Goal: Find specific page/section: Find specific page/section

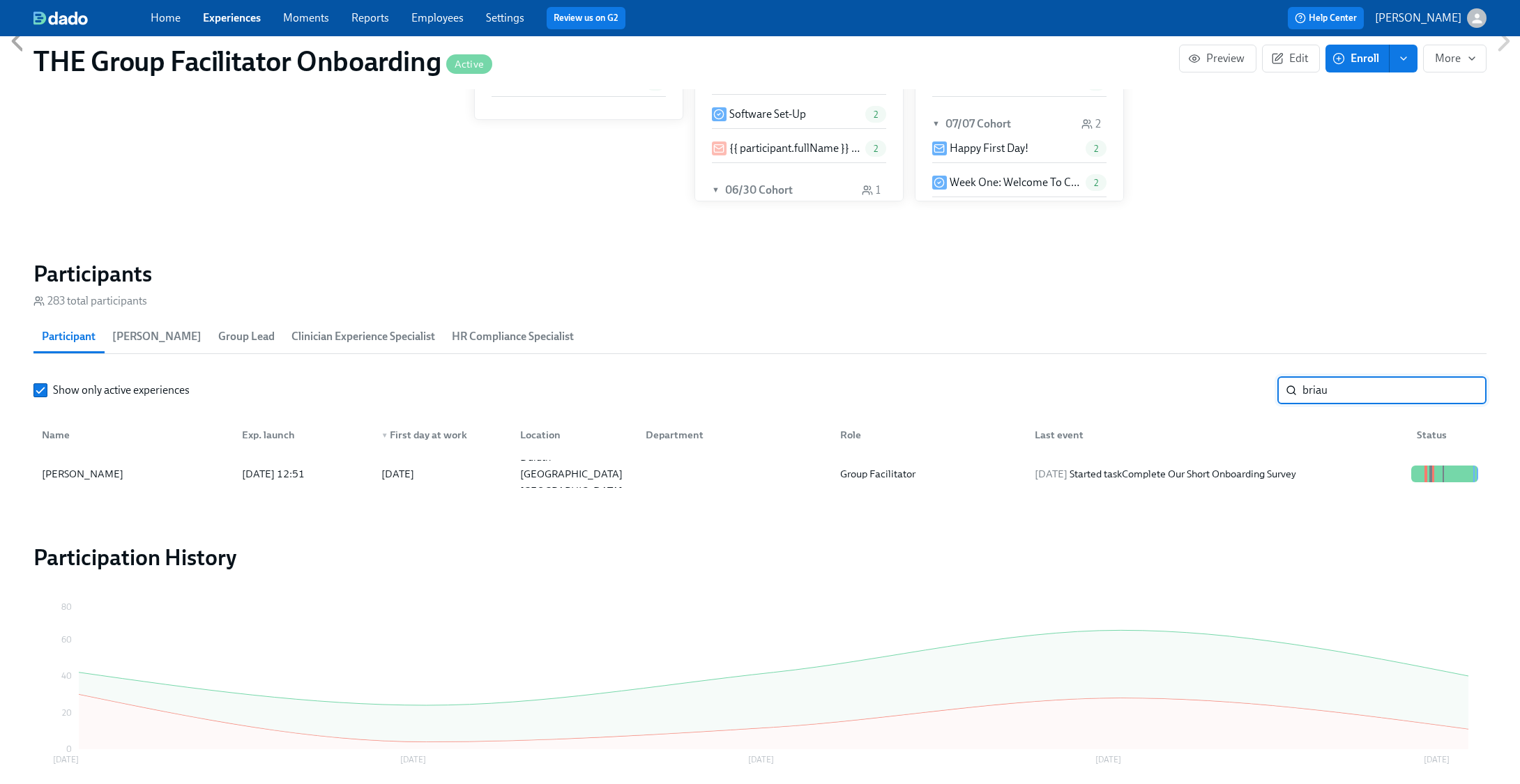
scroll to position [0, 18810]
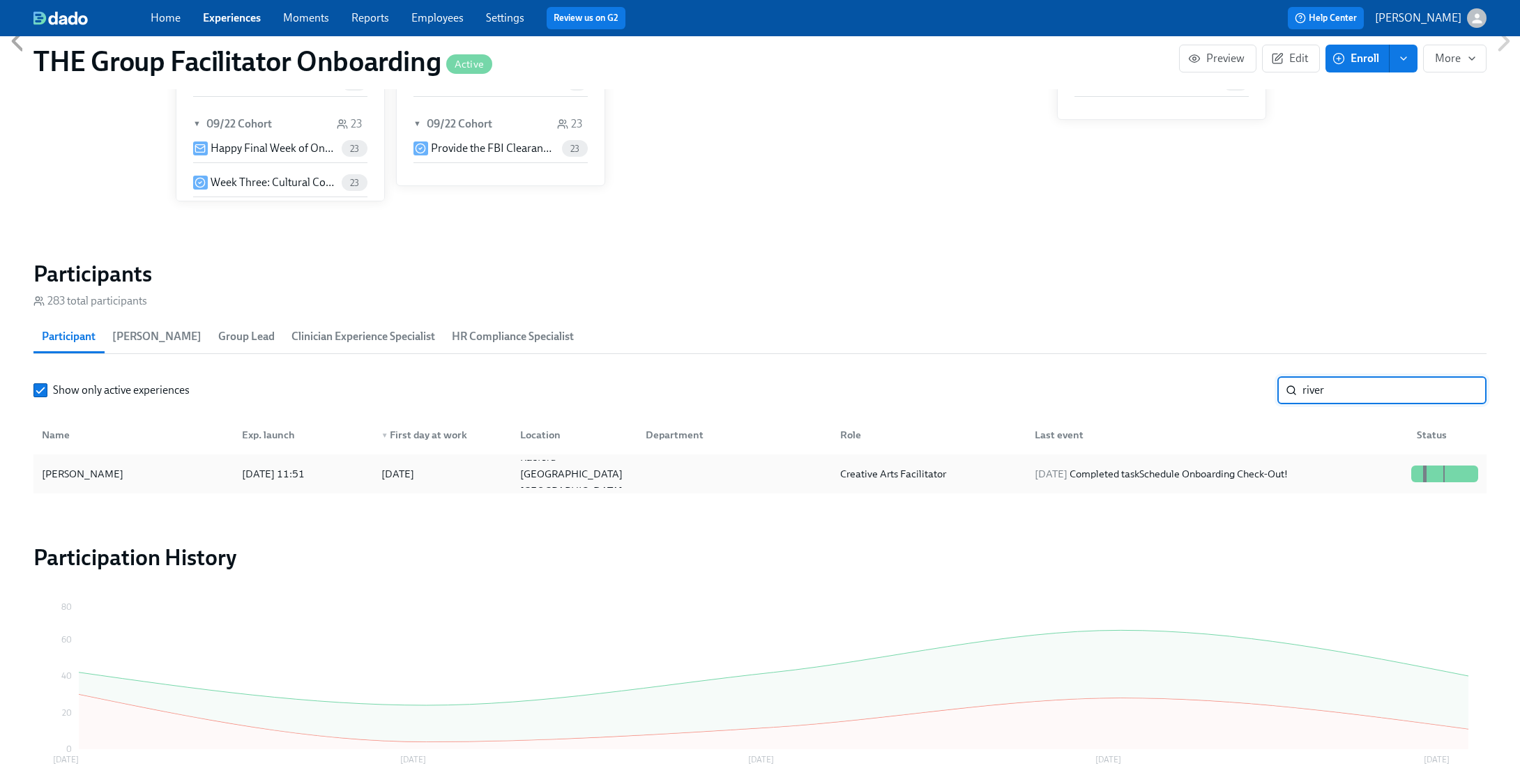
type input "river"
click at [689, 463] on div at bounding box center [732, 473] width 195 height 27
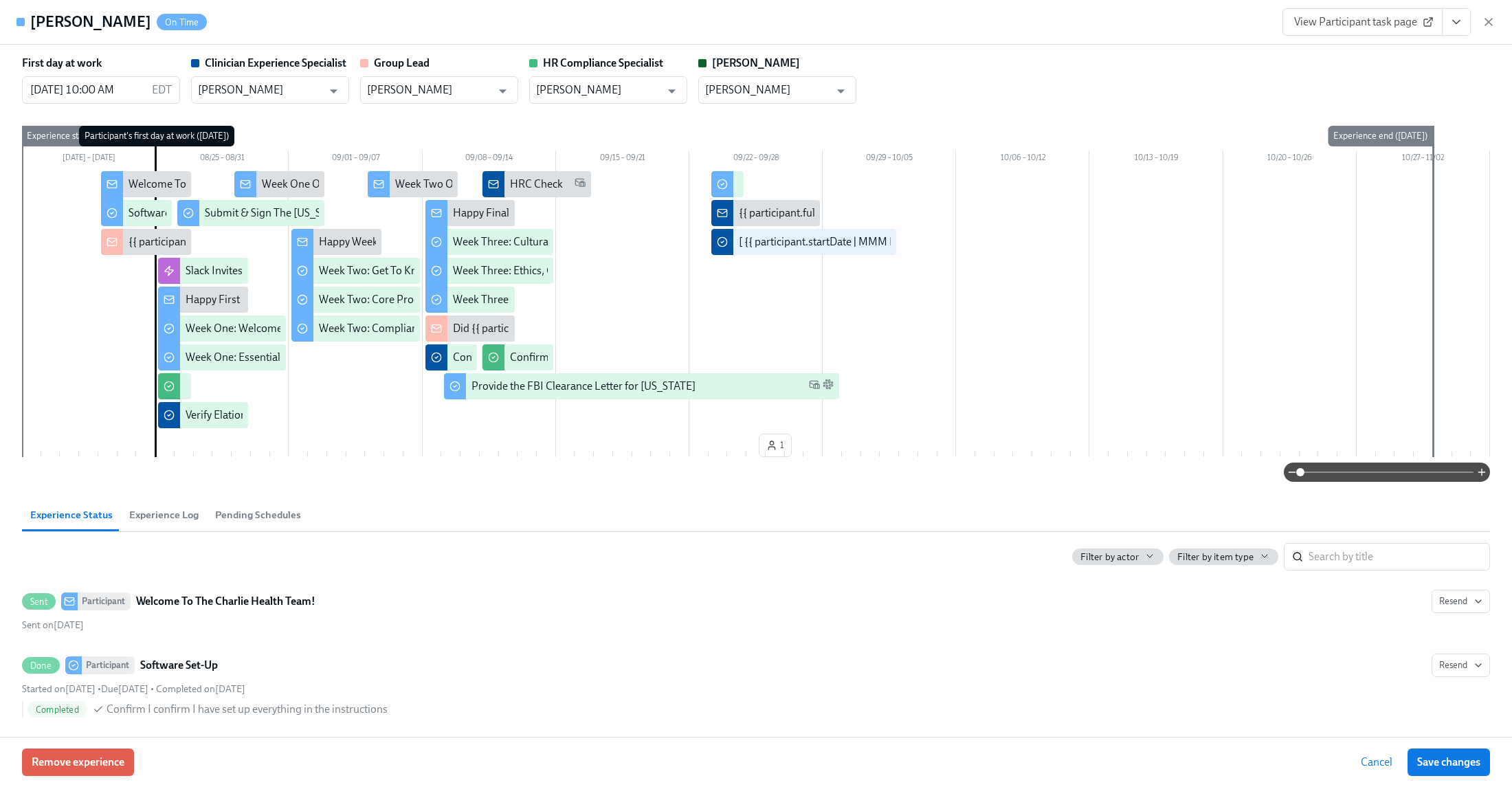
click at [1456, 28] on icon "View task page" at bounding box center [1456, 22] width 14 height 14
click at [1388, 54] on link "View Clinician Experience Specialist task page" at bounding box center [1376, 53] width 211 height 15
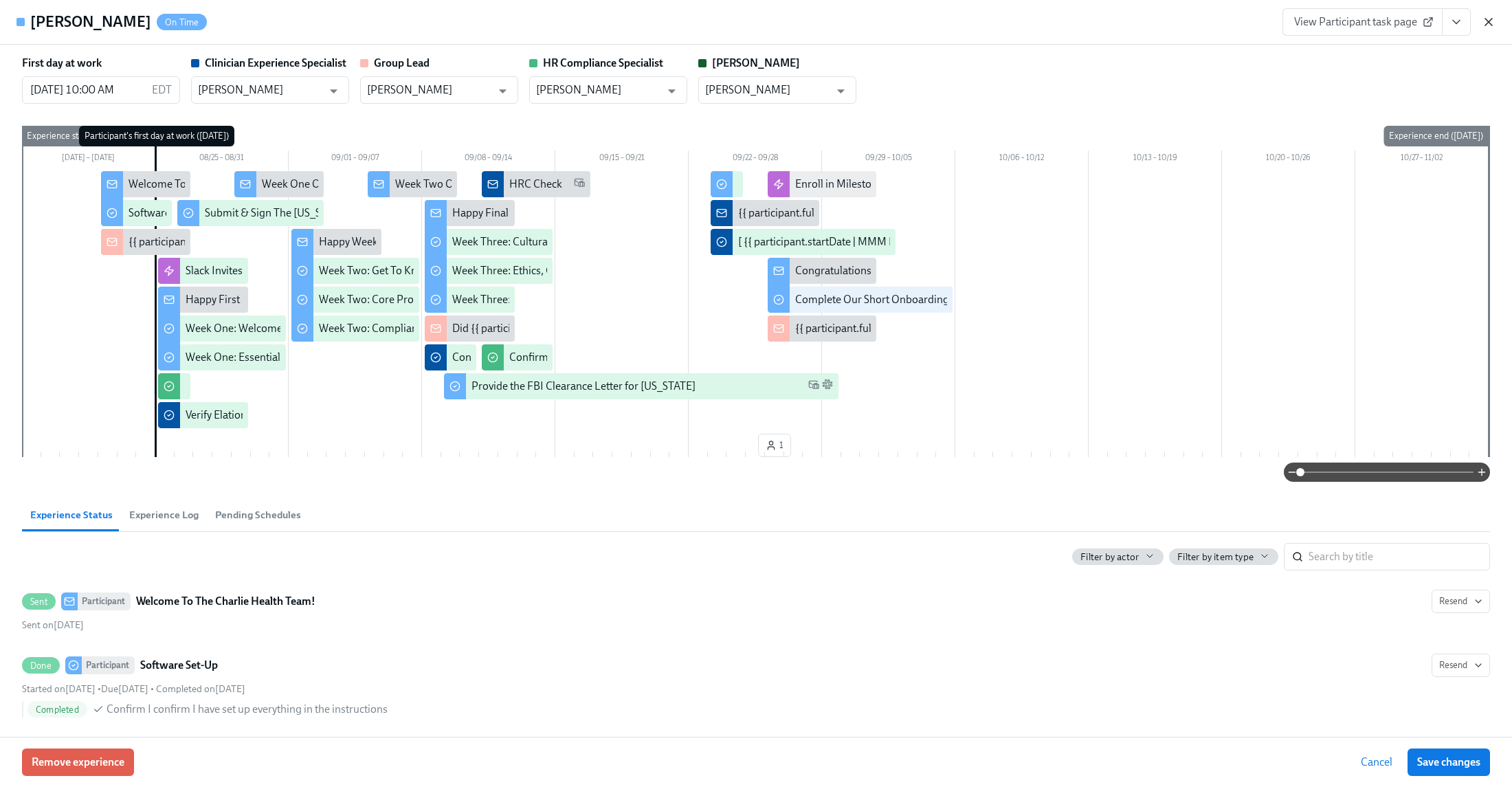
click at [1491, 22] on icon "button" at bounding box center [1488, 22] width 14 height 14
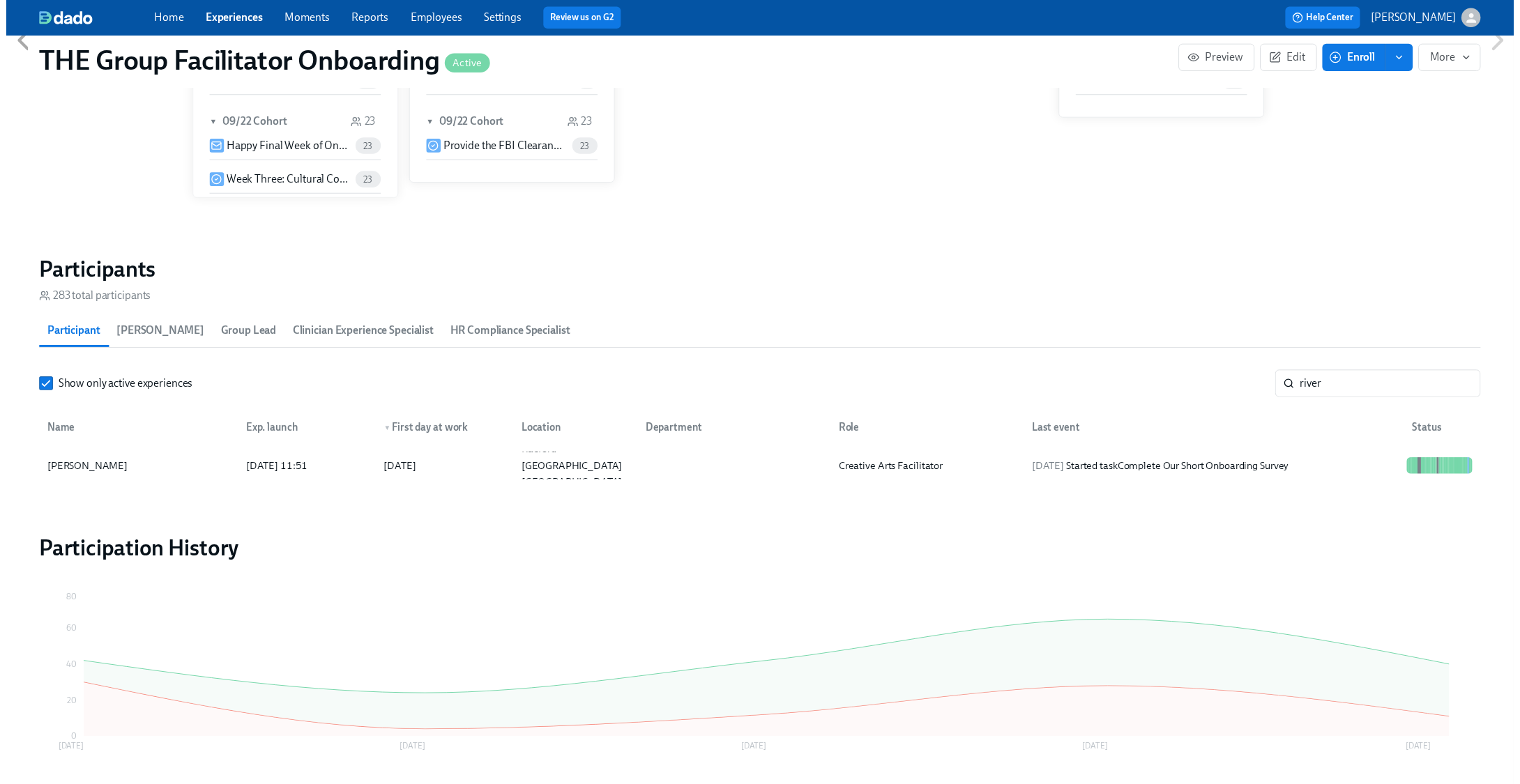
scroll to position [0, 18796]
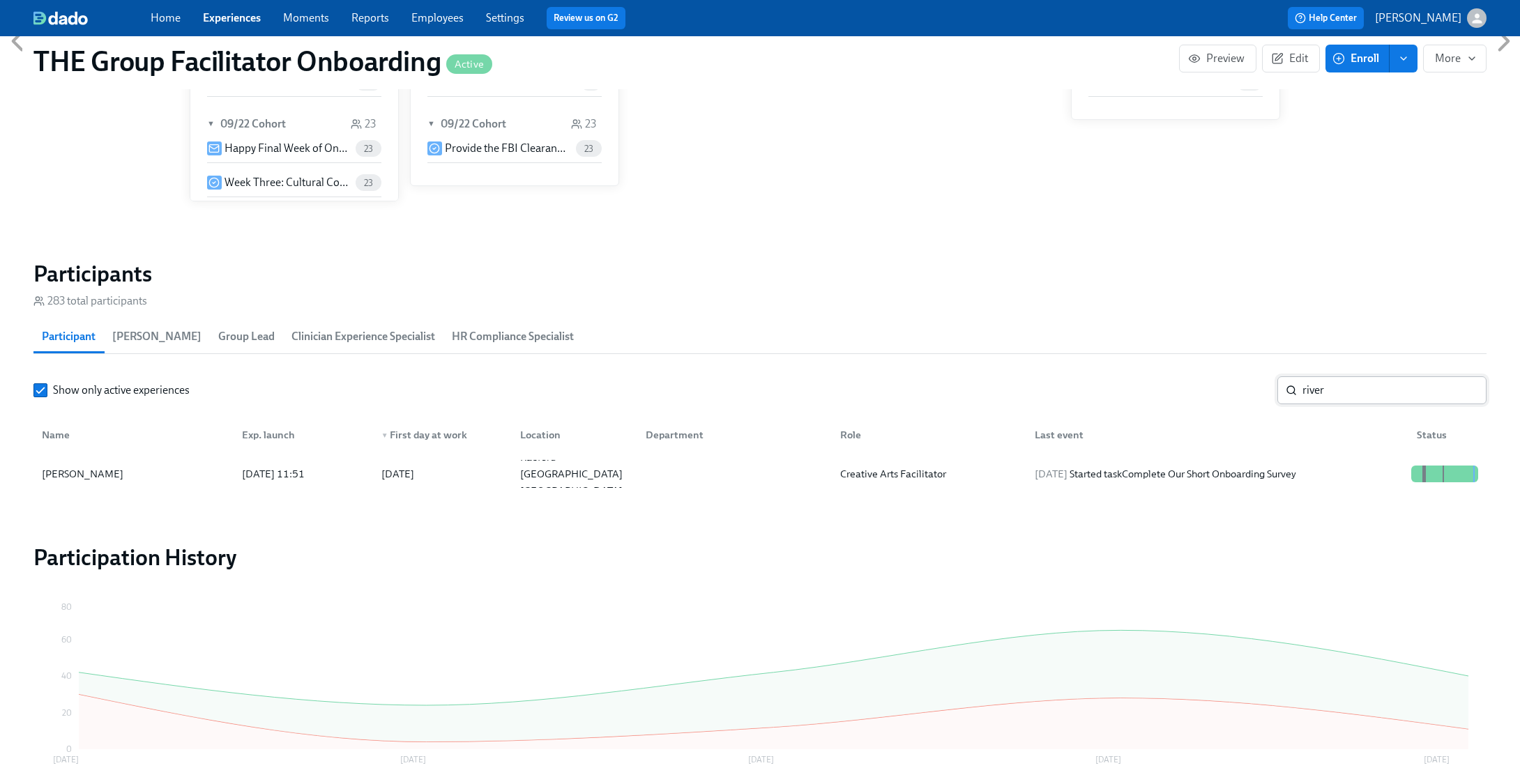
click at [1464, 389] on input "river" at bounding box center [1395, 390] width 184 height 27
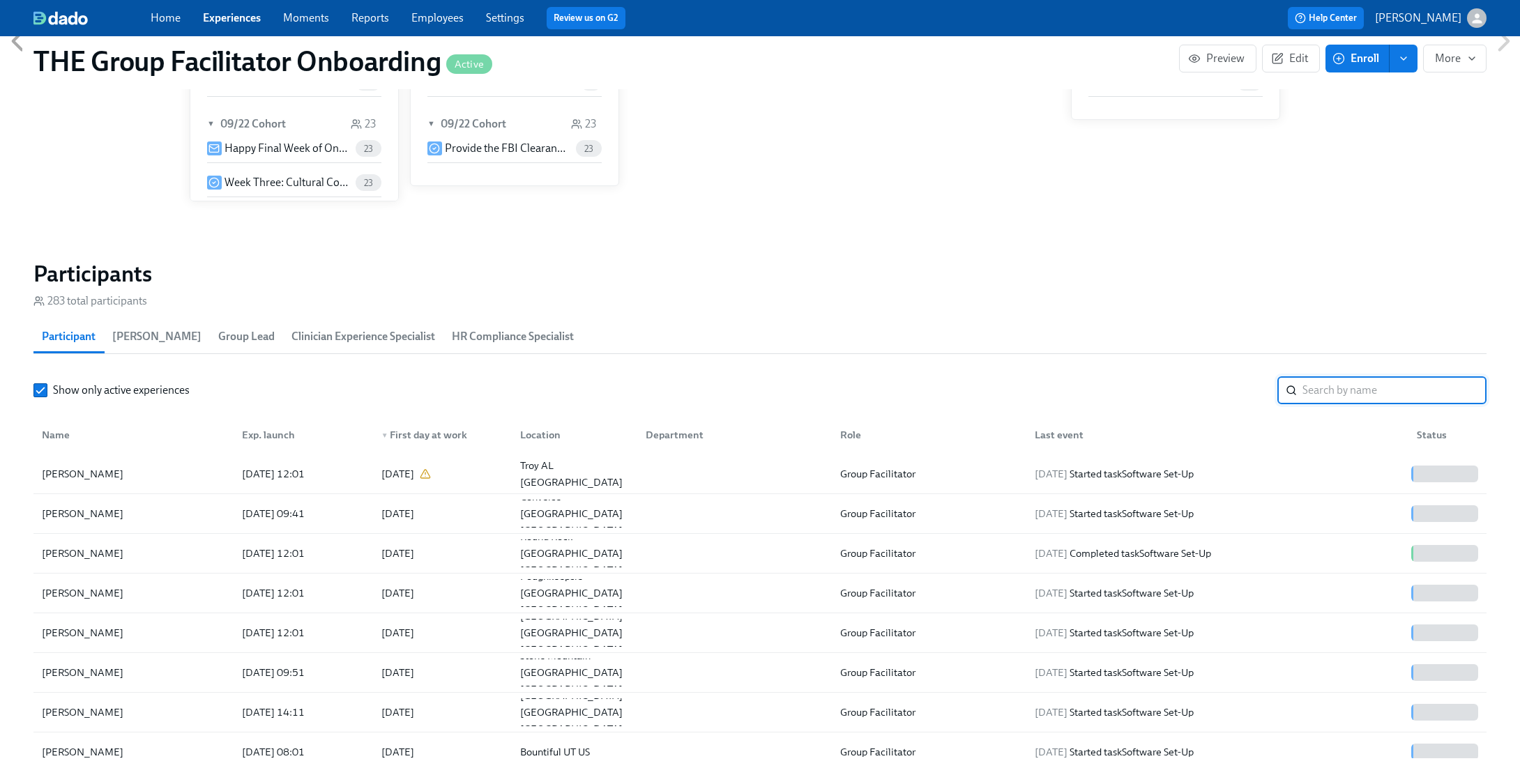
scroll to position [0, 18810]
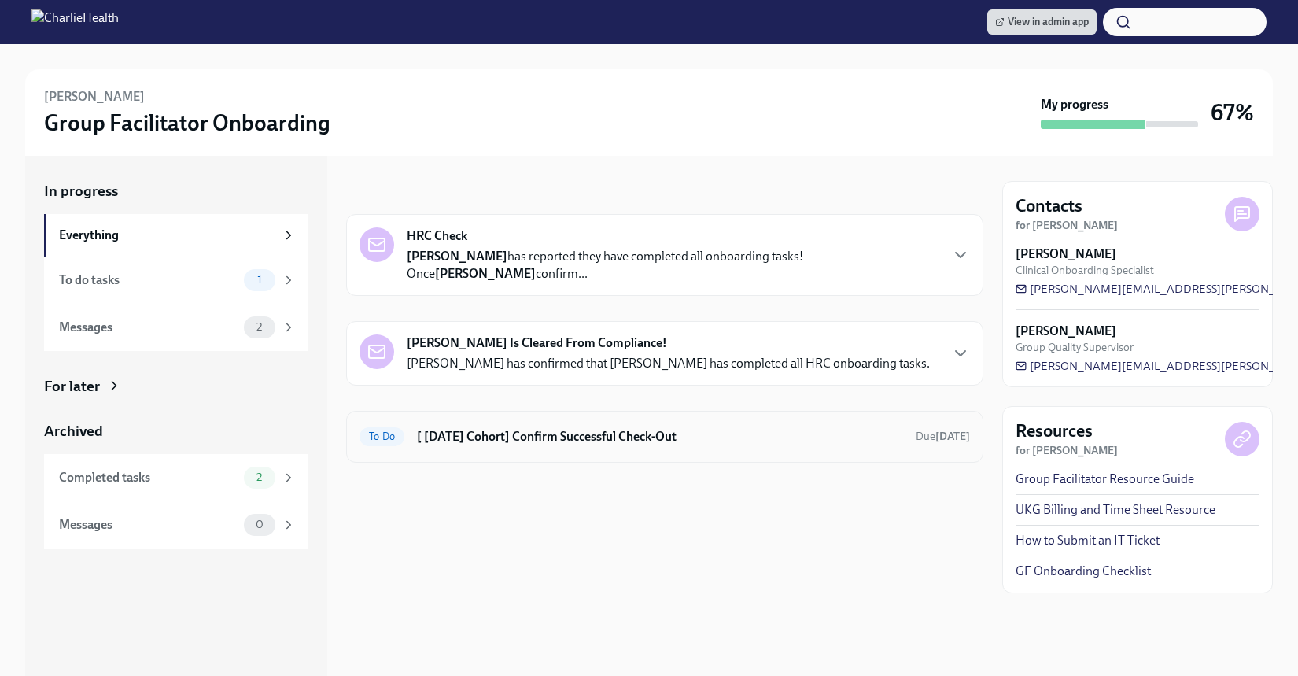
click at [717, 441] on h6 "[ [DATE] Cohort] Confirm Successful Check-Out" at bounding box center [660, 436] width 486 height 17
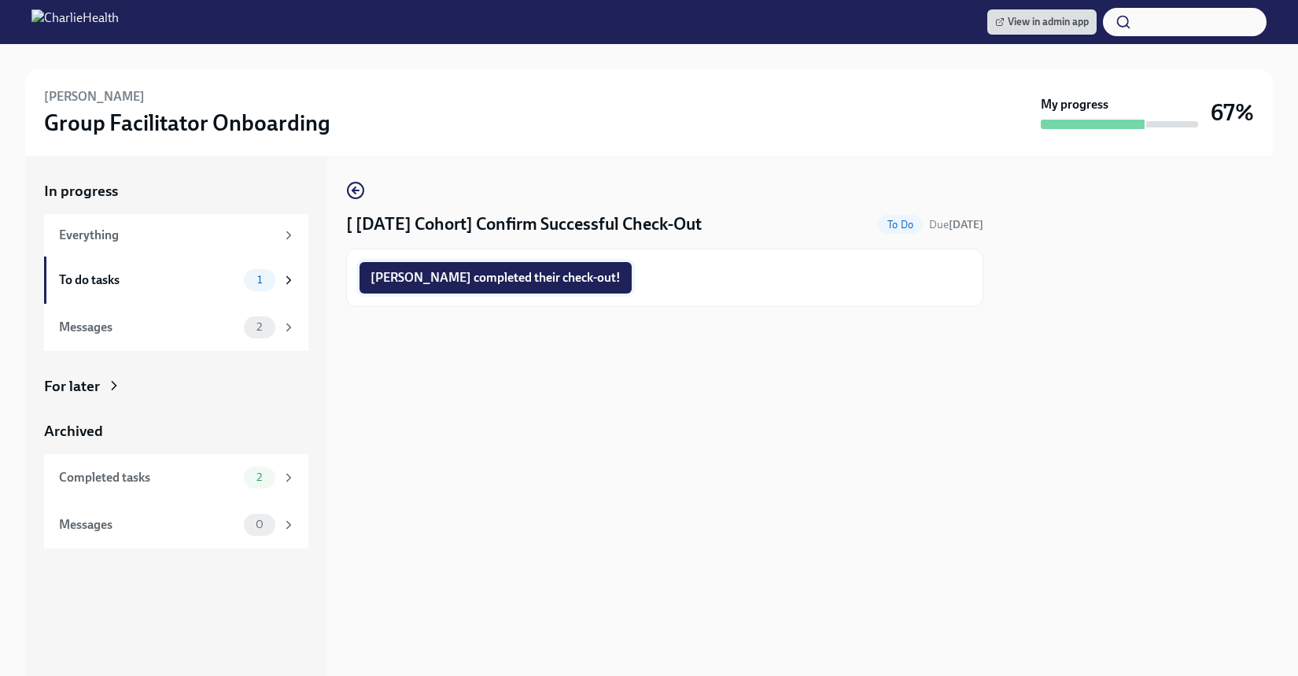
click at [516, 275] on span "[PERSON_NAME] completed their check-out!" at bounding box center [496, 278] width 250 height 16
